Goal: Task Accomplishment & Management: Use online tool/utility

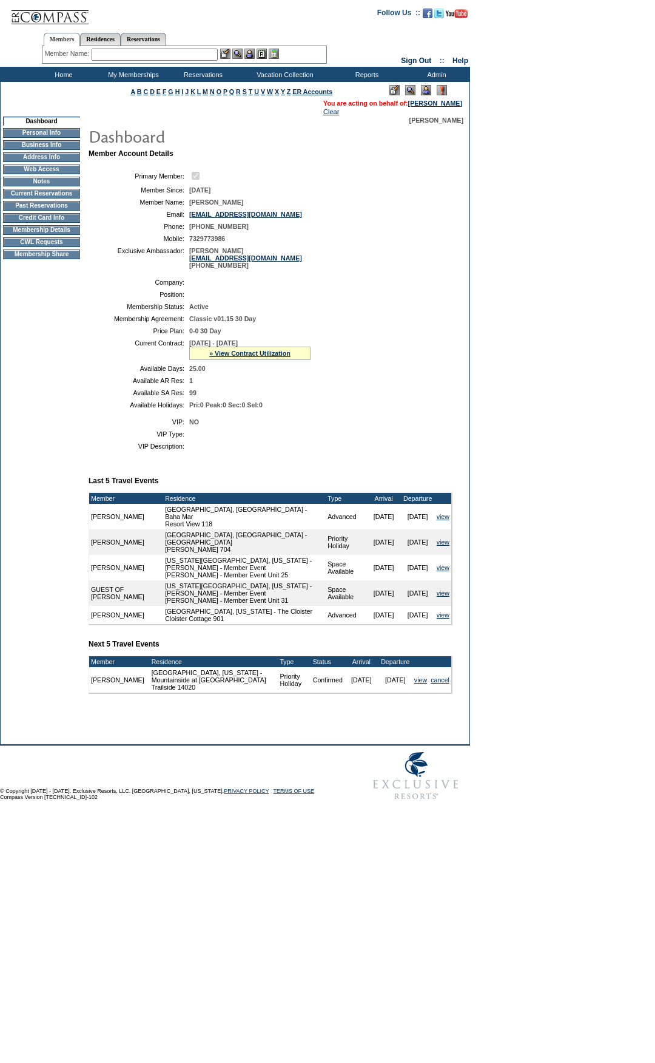
click at [33, 246] on td "CWL Requests" at bounding box center [41, 242] width 77 height 10
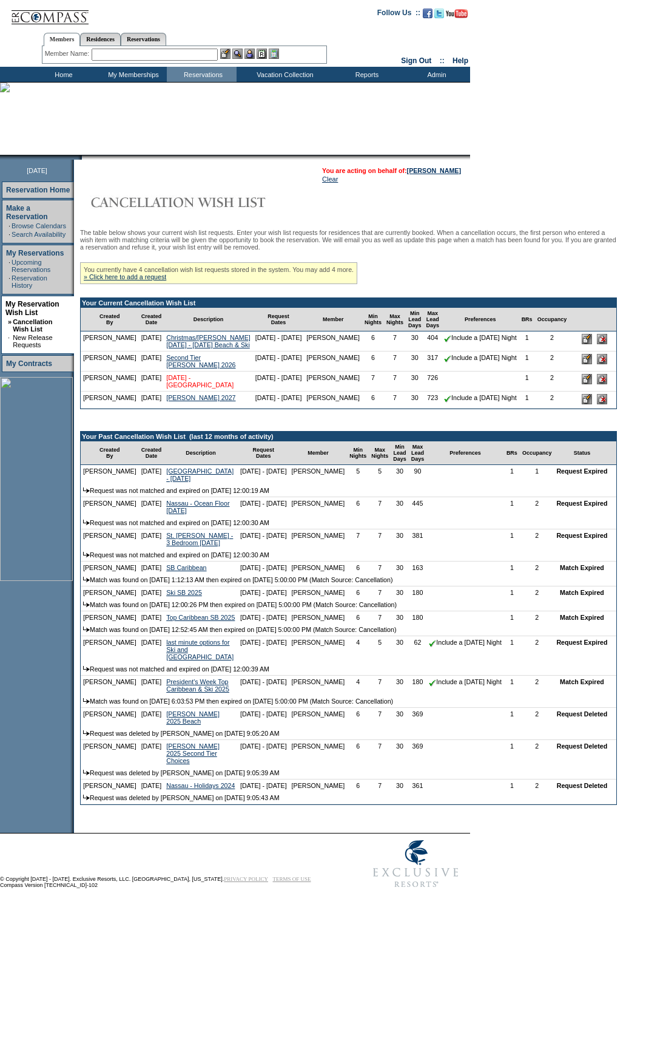
click at [179, 388] on link "[DATE] - [GEOGRAPHIC_DATA]" at bounding box center [199, 381] width 67 height 15
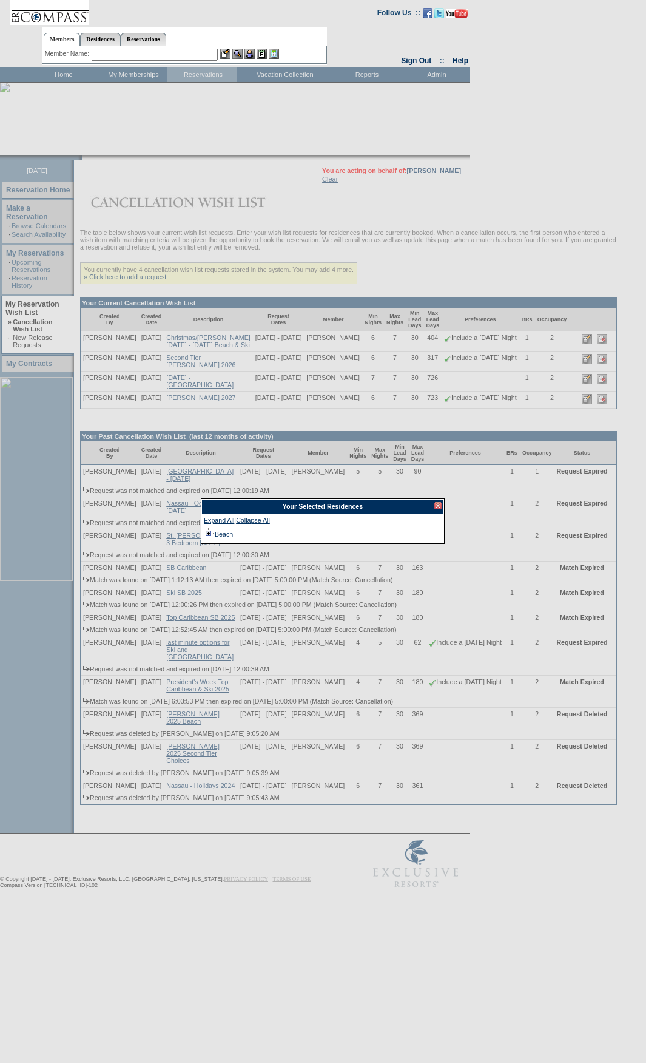
click at [208, 533] on td at bounding box center [209, 533] width 10 height 13
click at [440, 504] on div at bounding box center [437, 505] width 7 height 7
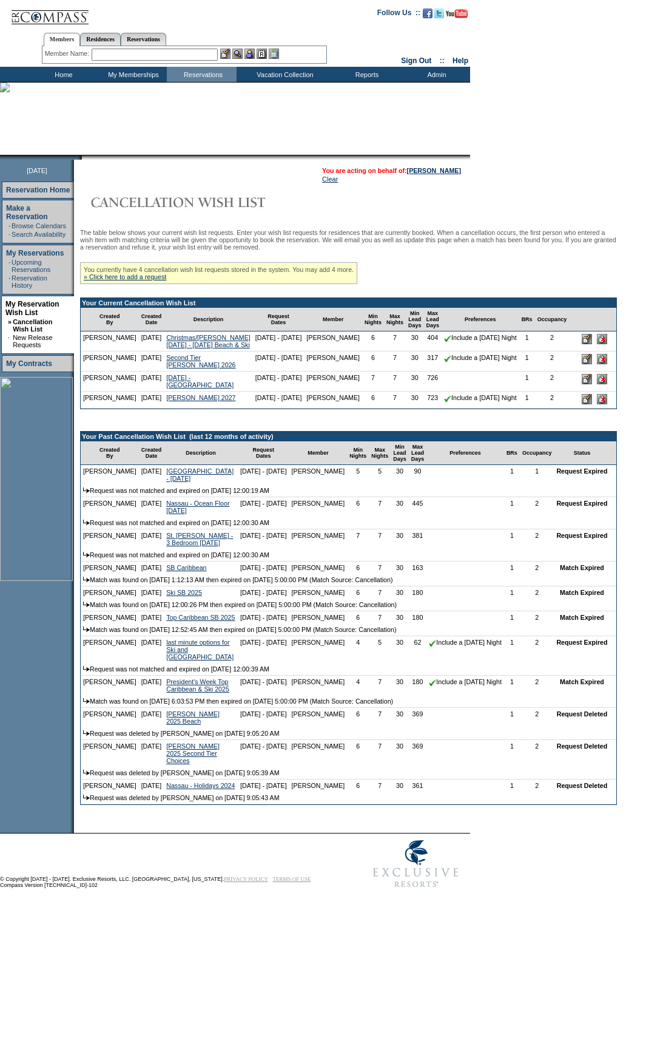
click at [204, 48] on div "Member Name: Destination or Residence: ReservationId:" at bounding box center [184, 55] width 285 height 18
click at [204, 50] on input "text" at bounding box center [155, 55] width 126 height 12
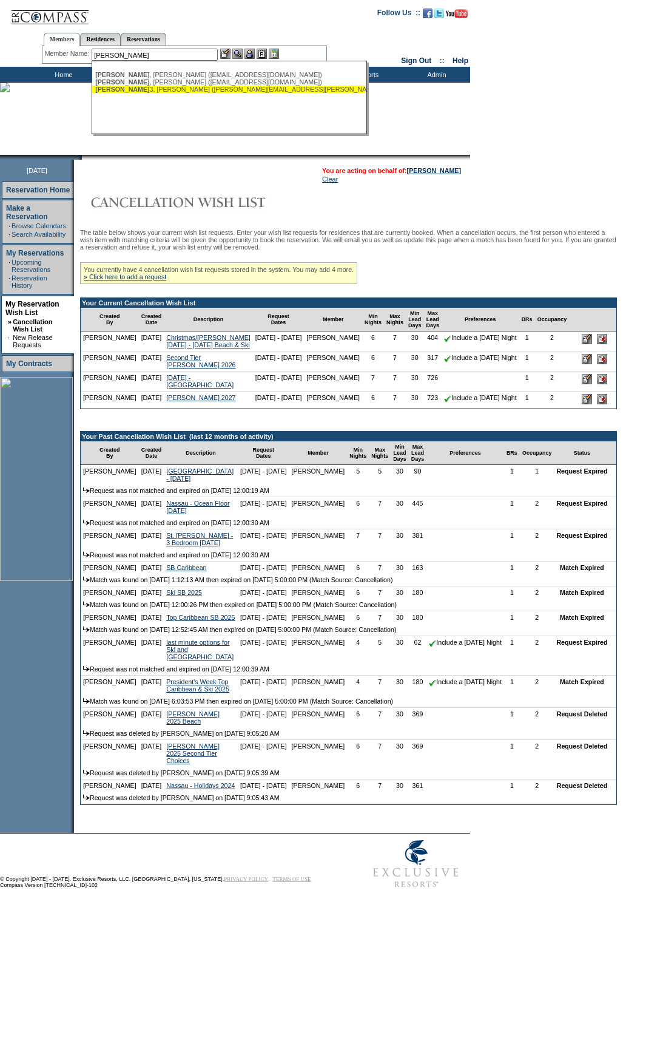
click at [201, 93] on div "[PERSON_NAME] 3, [PERSON_NAME] ([PERSON_NAME][EMAIL_ADDRESS][PERSON_NAME][DOMAI…" at bounding box center [228, 89] width 267 height 7
type input "Pearson3, [PERSON_NAME] ([PERSON_NAME][EMAIL_ADDRESS][PERSON_NAME][DOMAIN_NAME])"
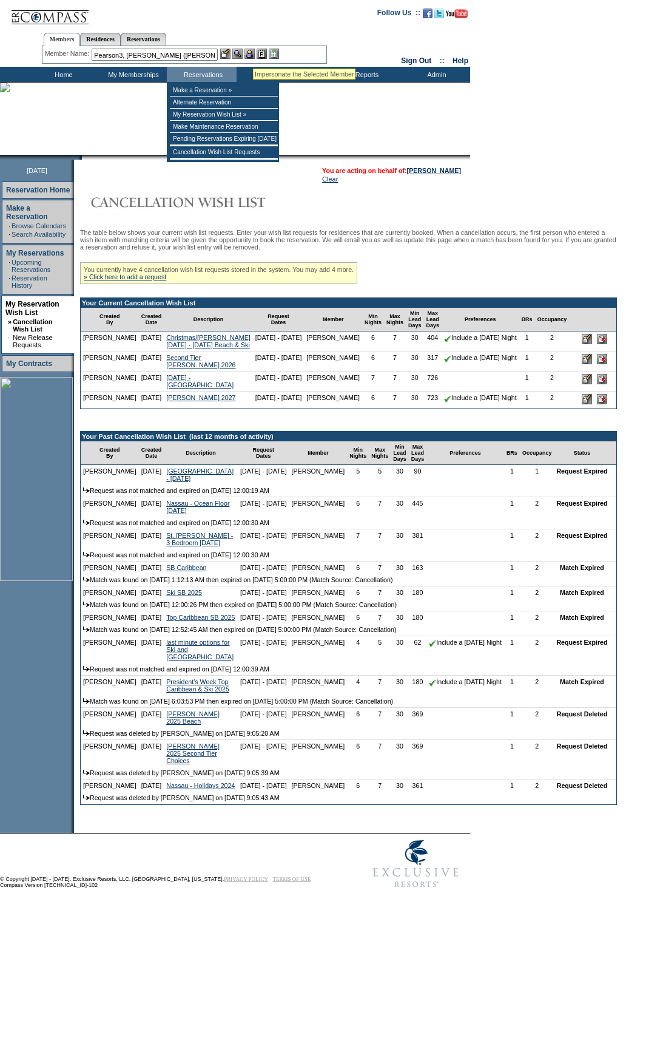
click at [253, 54] on img at bounding box center [250, 54] width 10 height 10
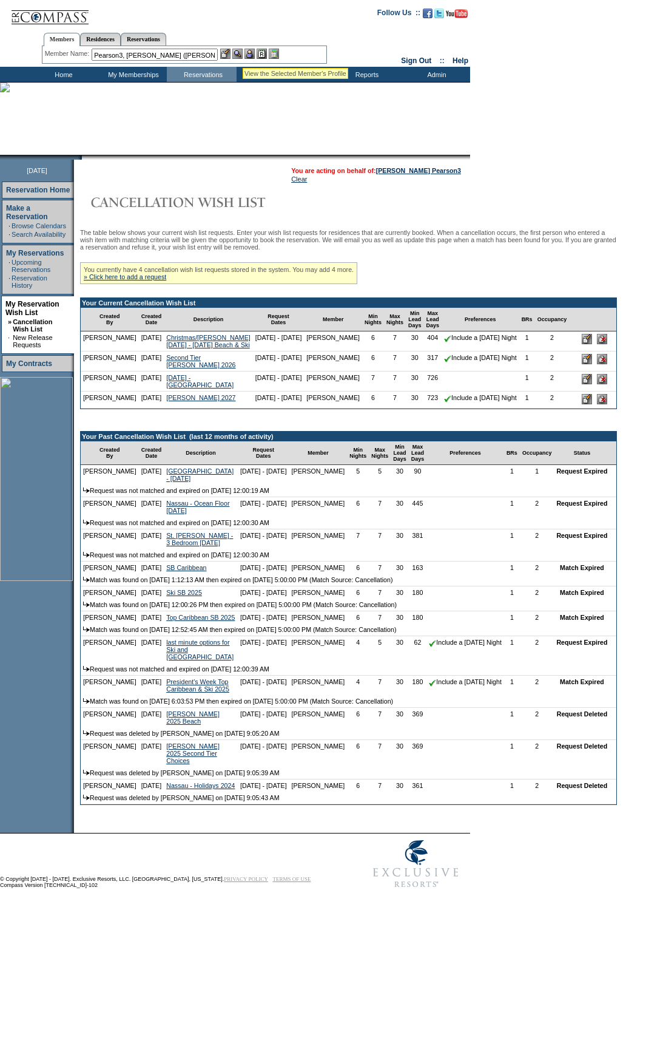
click at [243, 53] on img at bounding box center [237, 54] width 10 height 10
